Goal: Transaction & Acquisition: Download file/media

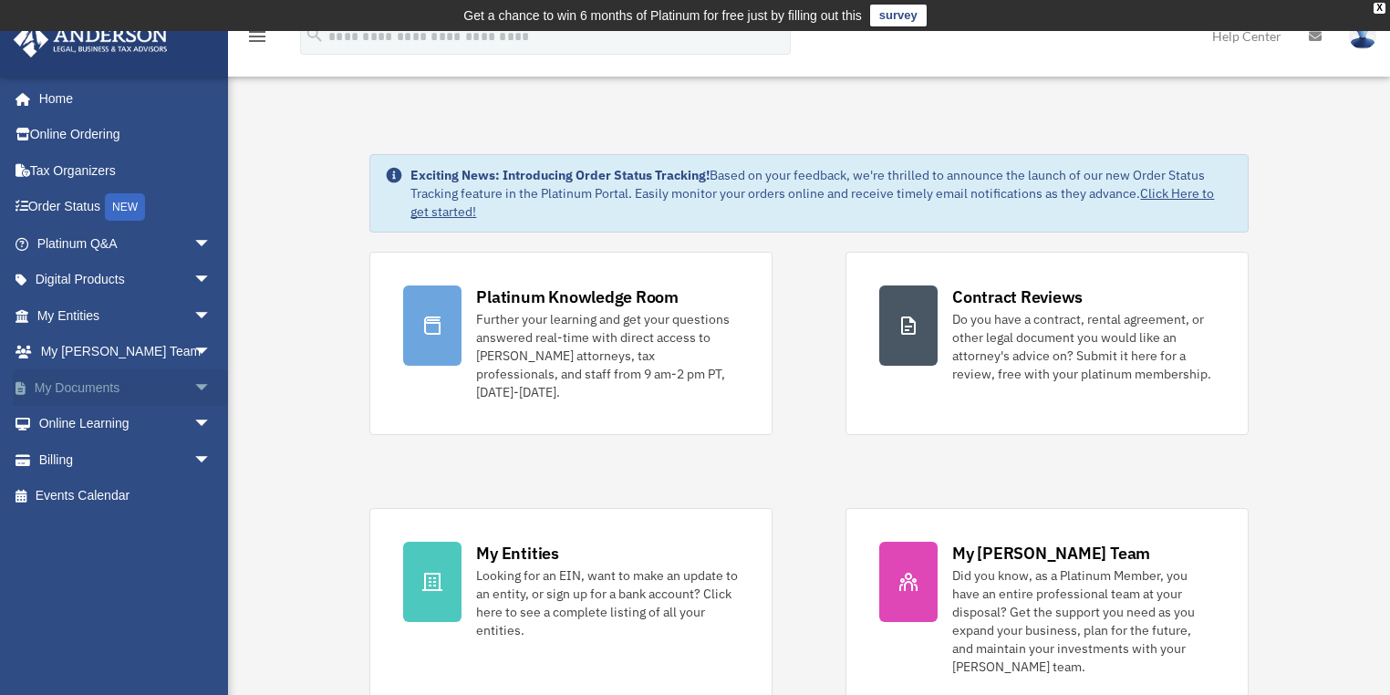
click at [150, 383] on link "My Documents arrow_drop_down" at bounding box center [126, 387] width 226 height 36
click at [193, 387] on span "arrow_drop_down" at bounding box center [211, 387] width 36 height 37
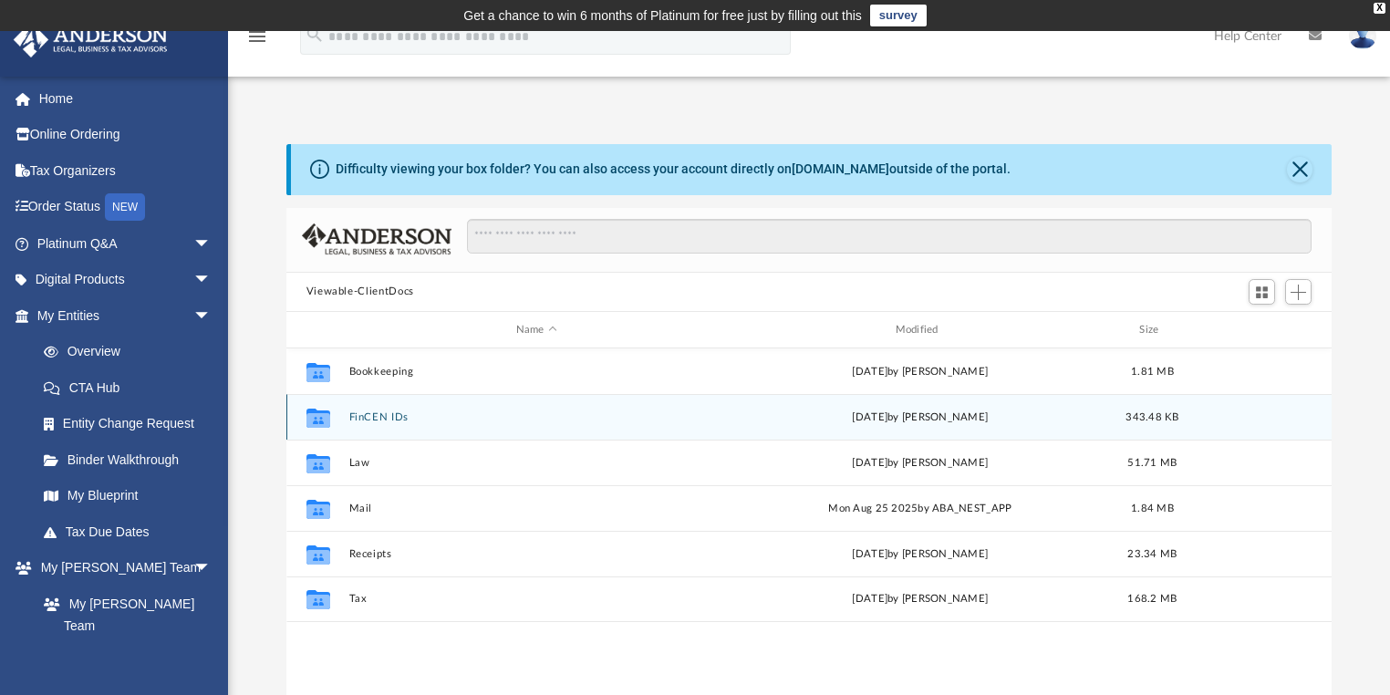
scroll to position [403, 1035]
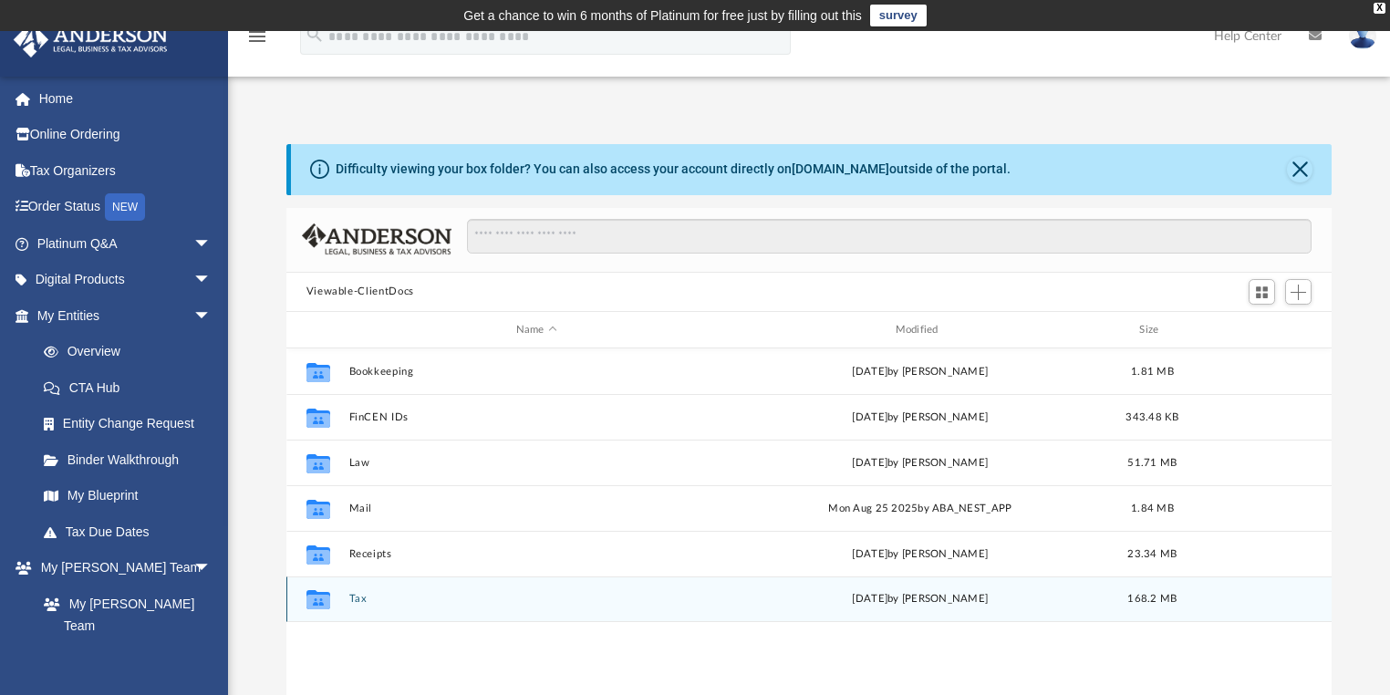
click at [373, 605] on div "Collaborated Folder Tax [DATE] by [PERSON_NAME] 168.2 MB" at bounding box center [809, 600] width 1046 height 46
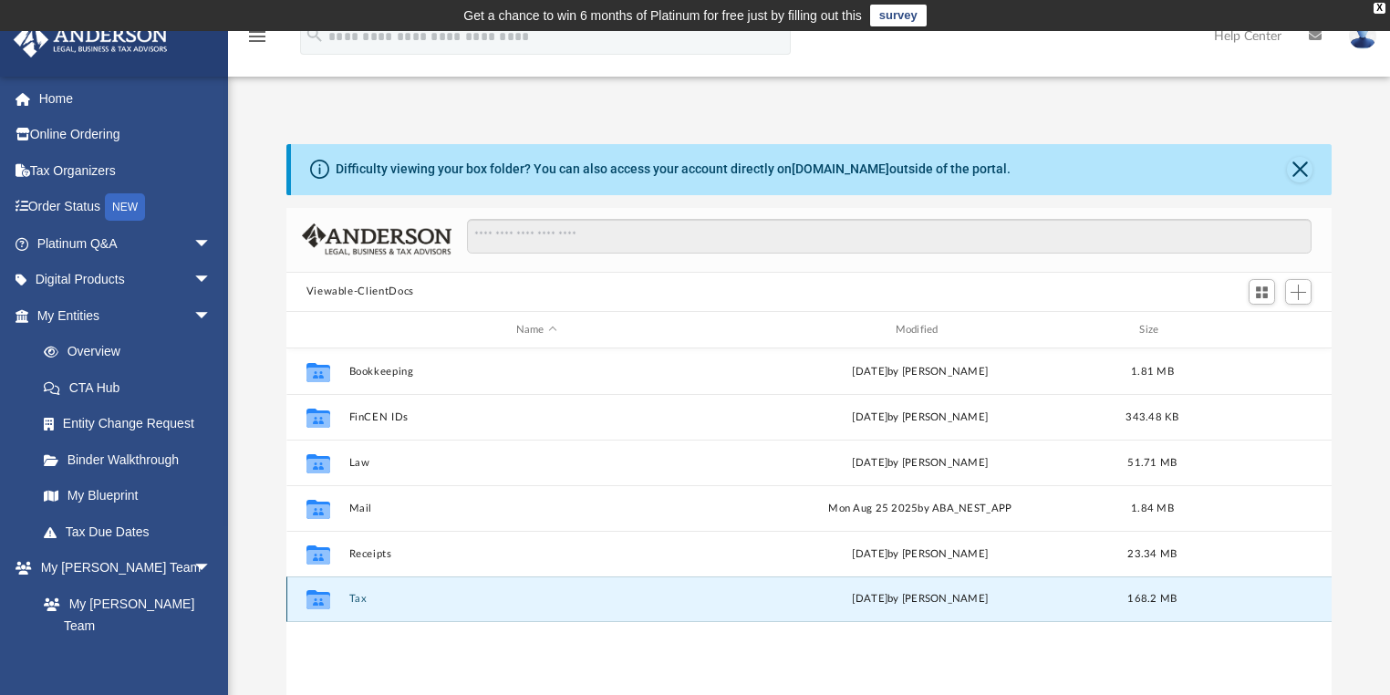
click at [356, 601] on button "Tax" at bounding box center [536, 600] width 376 height 12
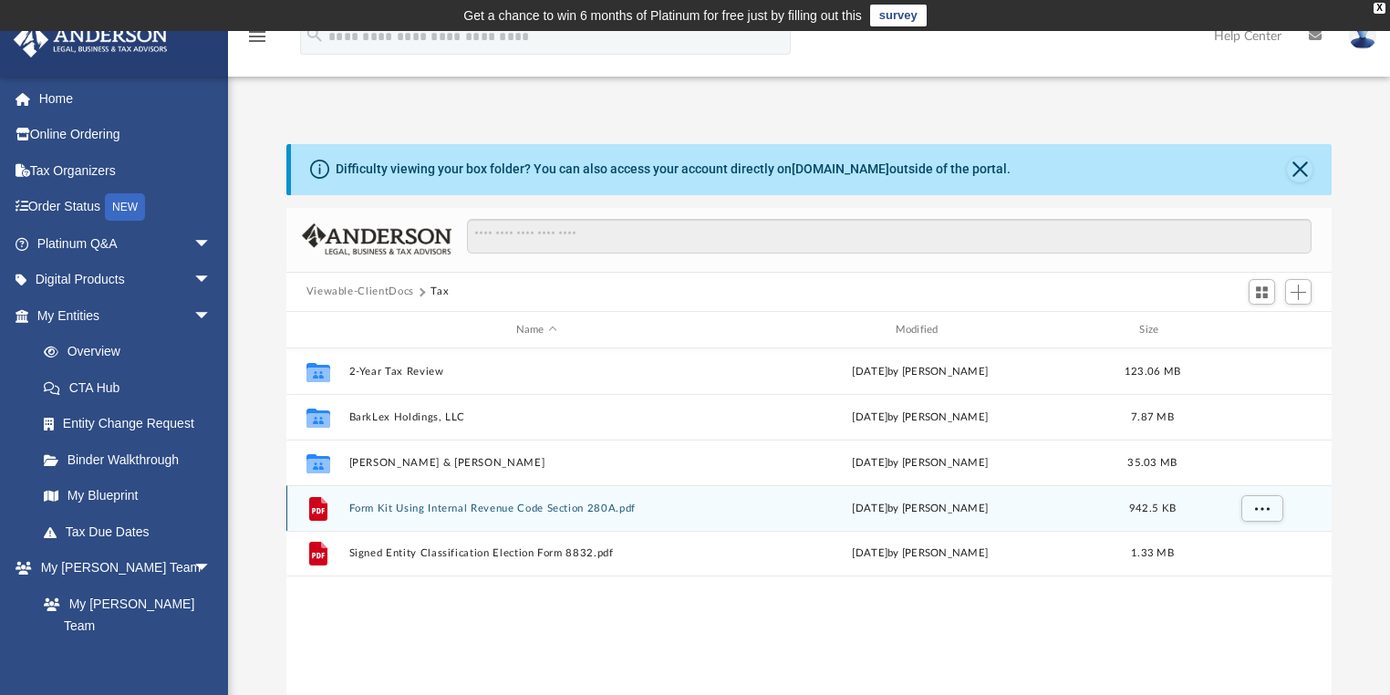
click at [462, 505] on button "Form Kit Using Internal Revenue Code Section 280A.pdf" at bounding box center [536, 509] width 376 height 12
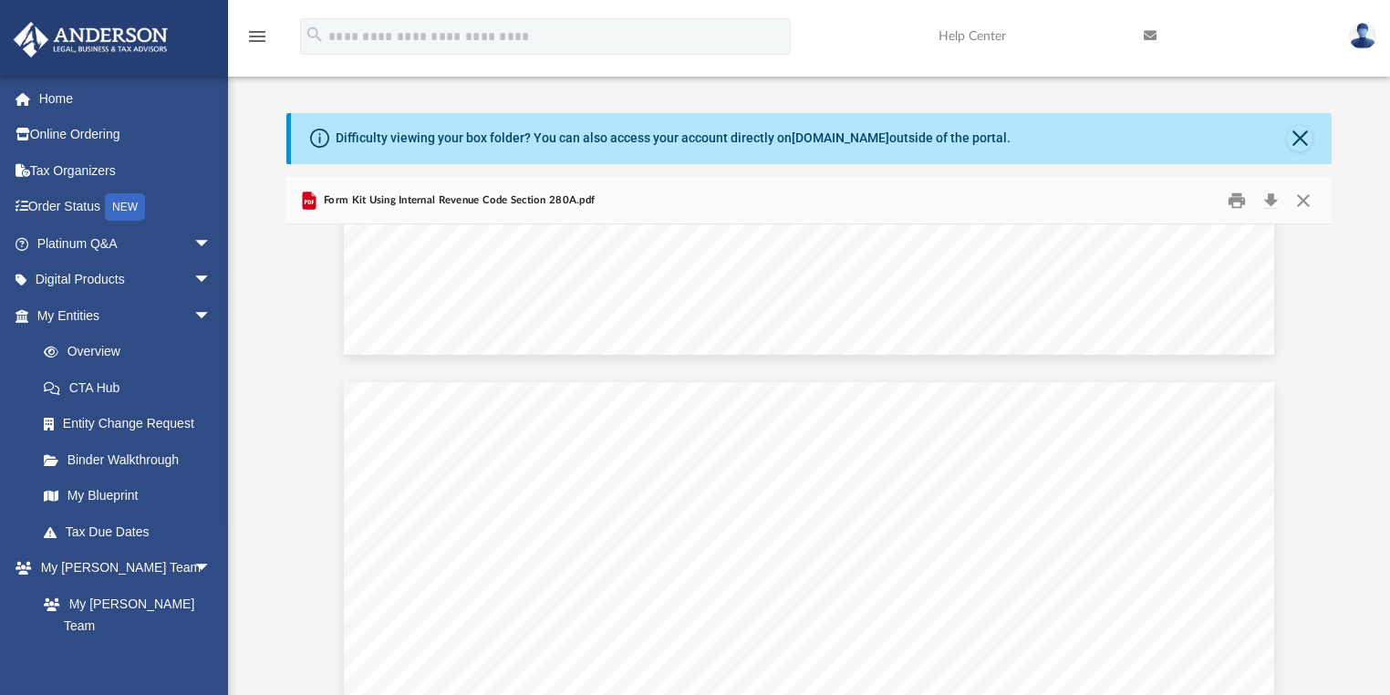
scroll to position [13719, 0]
